Goal: Task Accomplishment & Management: Complete application form

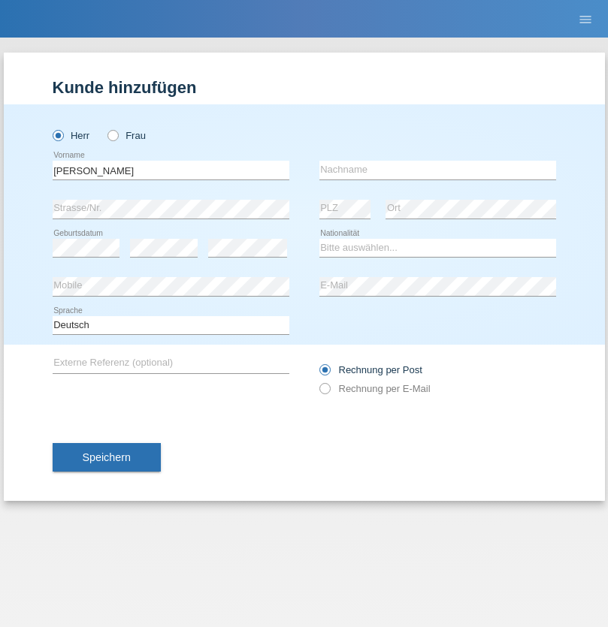
type input "Joel"
click at [437, 170] on input "text" at bounding box center [437, 170] width 237 height 19
type input "Tinner"
select select "CH"
radio input "true"
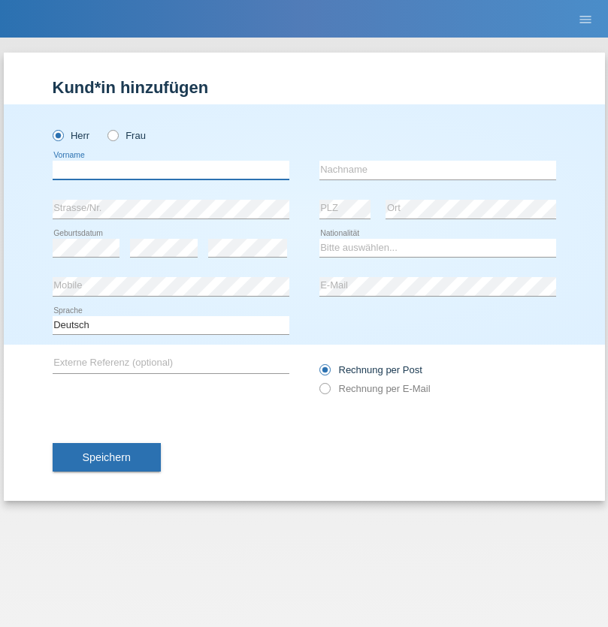
click at [170, 170] on input "text" at bounding box center [171, 170] width 237 height 19
type input "firat"
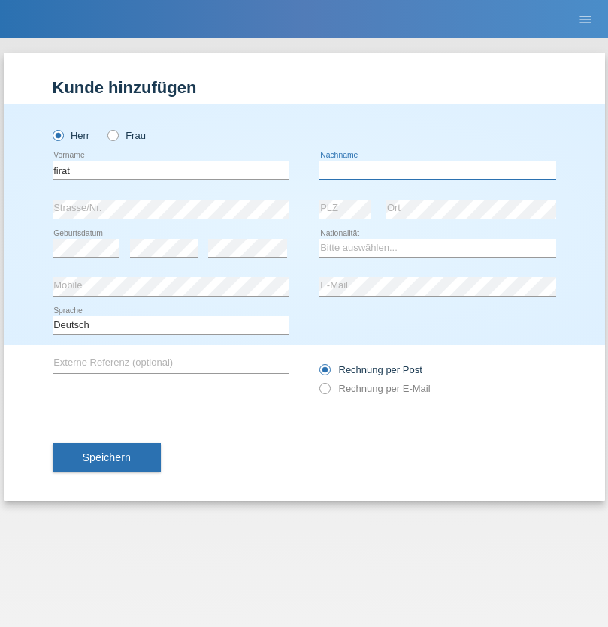
click at [437, 170] on input "text" at bounding box center [437, 170] width 237 height 19
type input "kara"
select select "CH"
